Goal: Transaction & Acquisition: Register for event/course

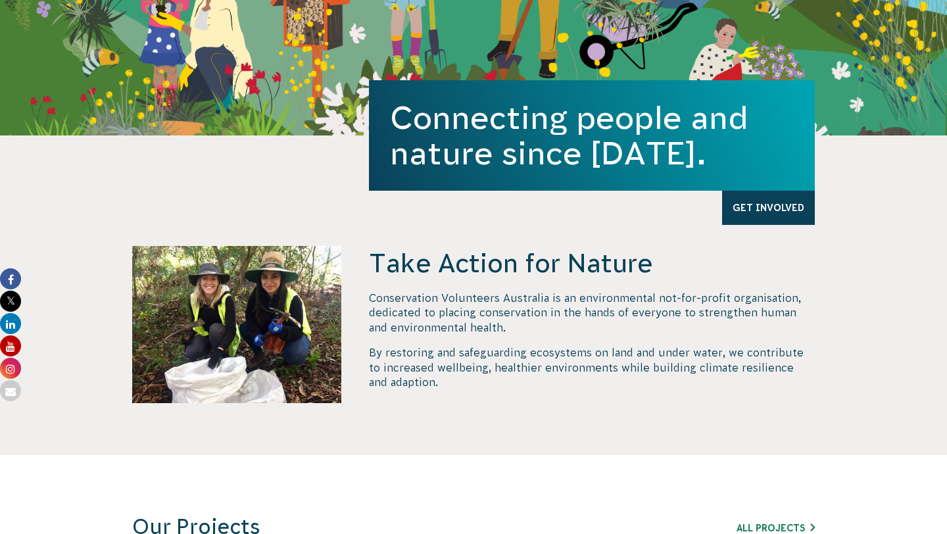
scroll to position [474, 0]
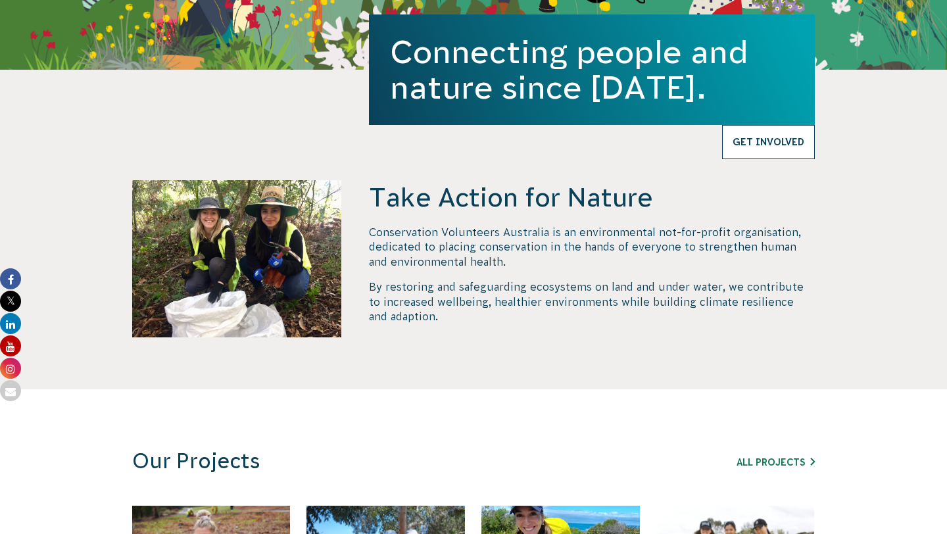
click at [756, 157] on link "Get Involved" at bounding box center [768, 142] width 93 height 34
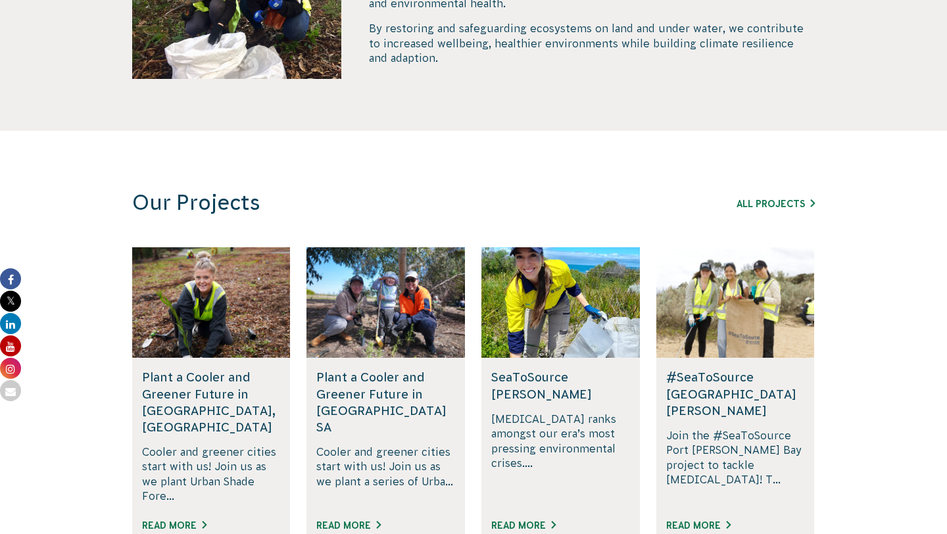
scroll to position [725, 0]
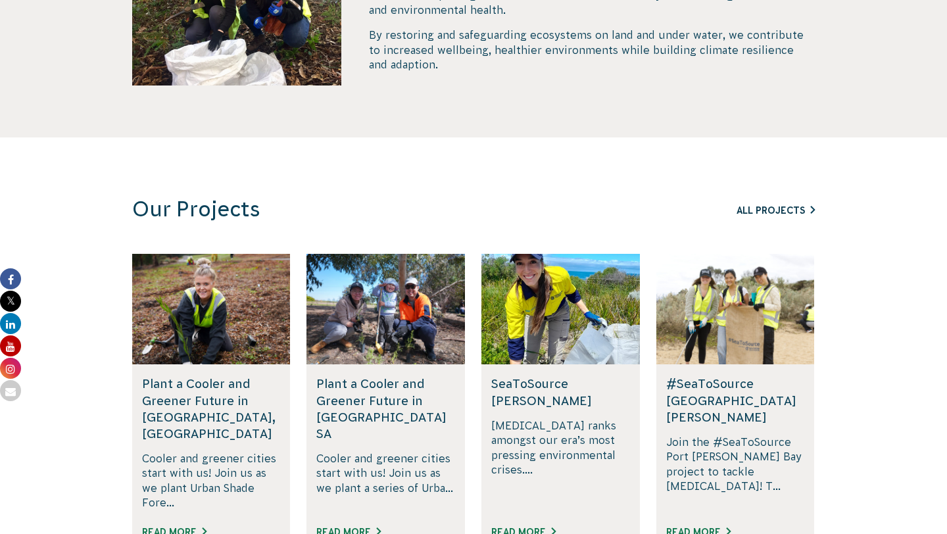
click at [779, 207] on link "All Projects" at bounding box center [776, 210] width 78 height 11
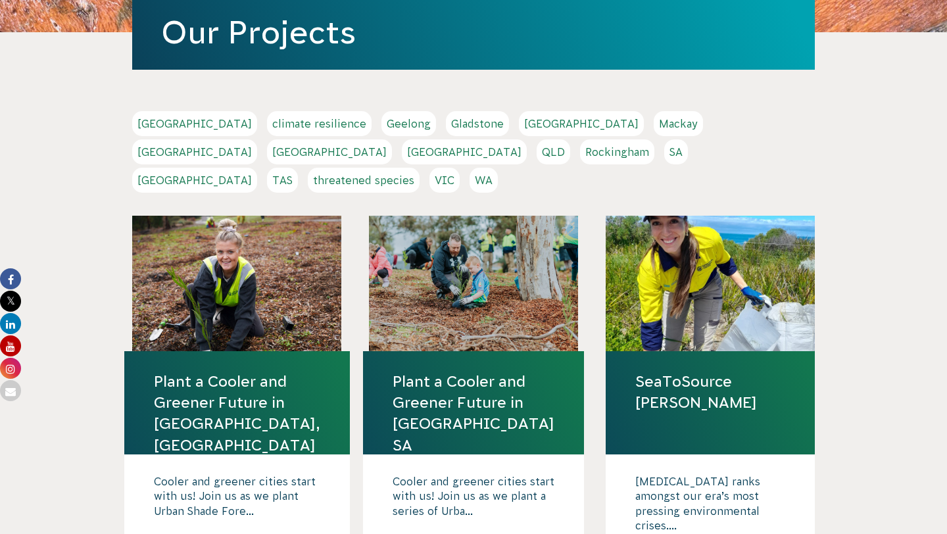
scroll to position [295, 0]
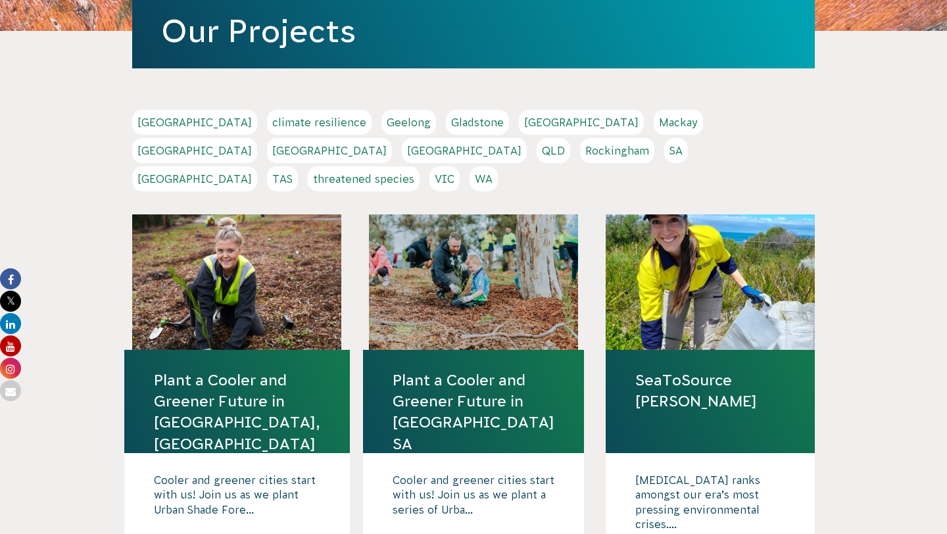
click at [257, 166] on link "[GEOGRAPHIC_DATA]" at bounding box center [194, 178] width 125 height 25
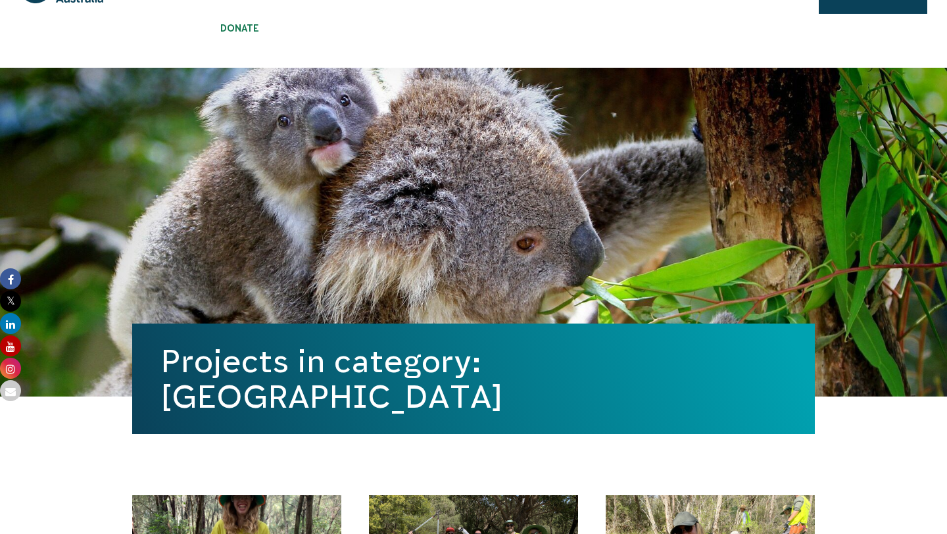
scroll to position [18, 0]
